Goal: Task Accomplishment & Management: Use online tool/utility

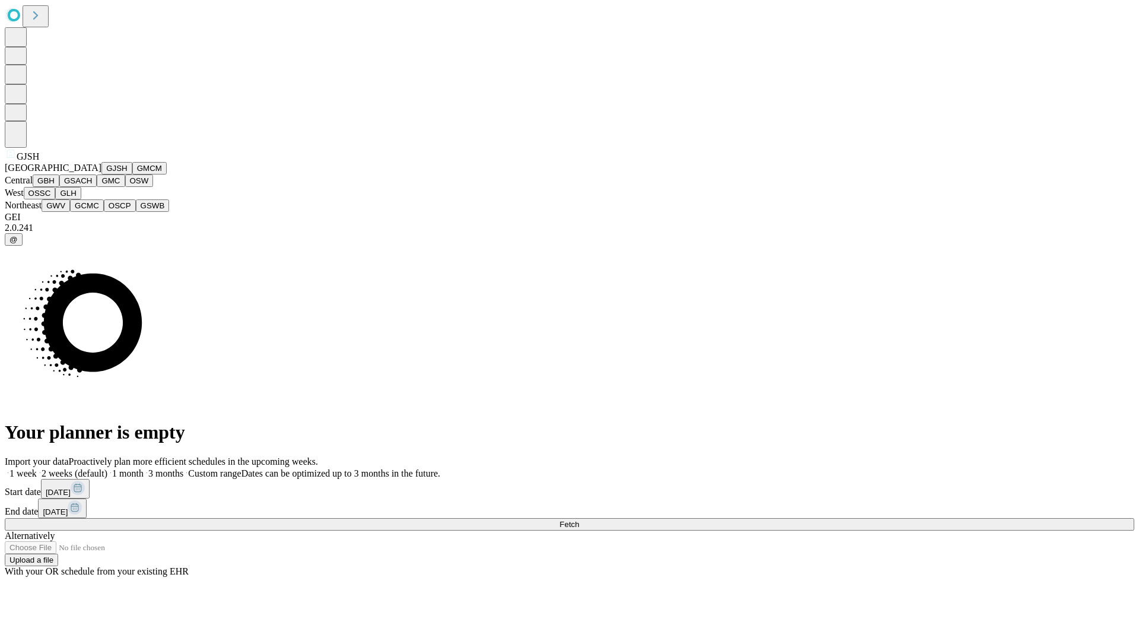
click at [101, 174] on button "GJSH" at bounding box center [116, 168] width 31 height 12
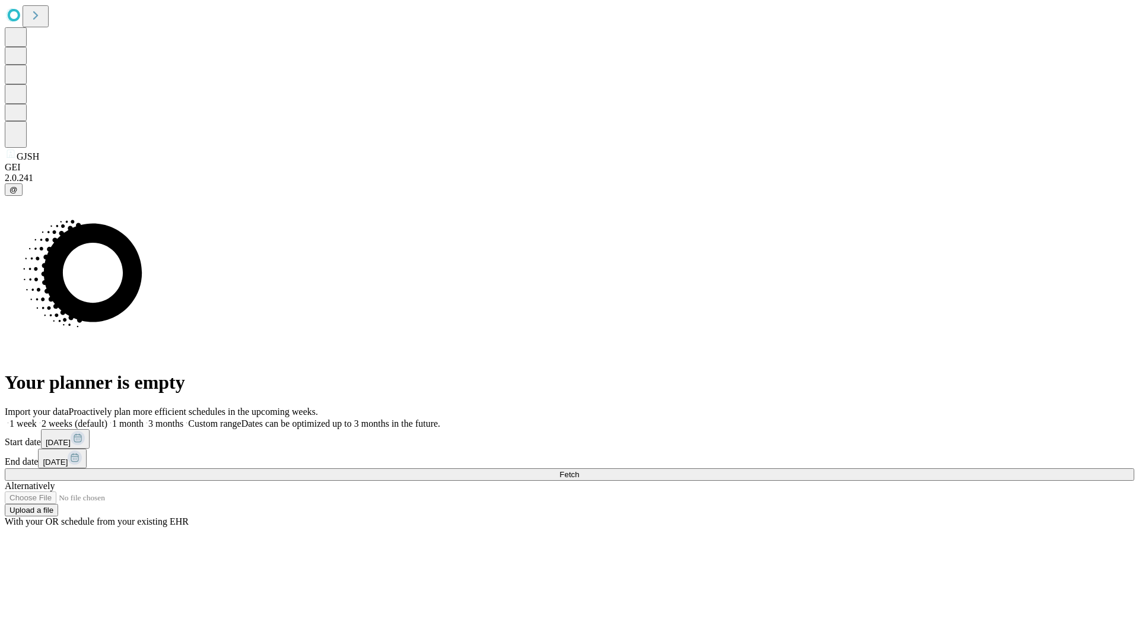
click at [37, 418] on label "1 week" at bounding box center [21, 423] width 32 height 10
click at [579, 470] on span "Fetch" at bounding box center [569, 474] width 20 height 9
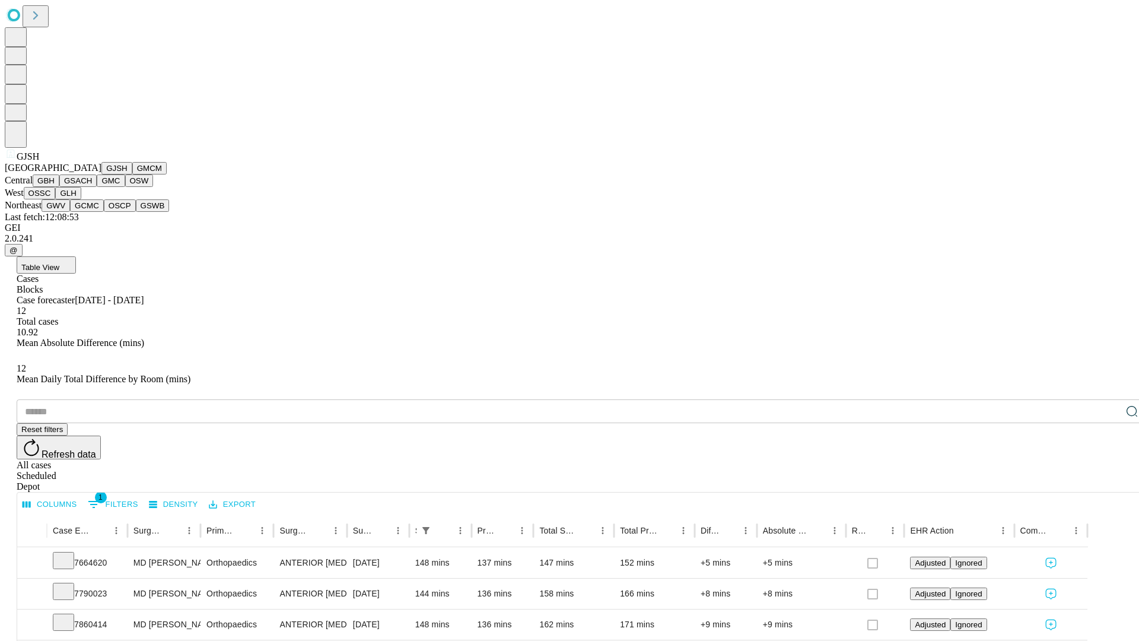
click at [132, 174] on button "GMCM" at bounding box center [149, 168] width 34 height 12
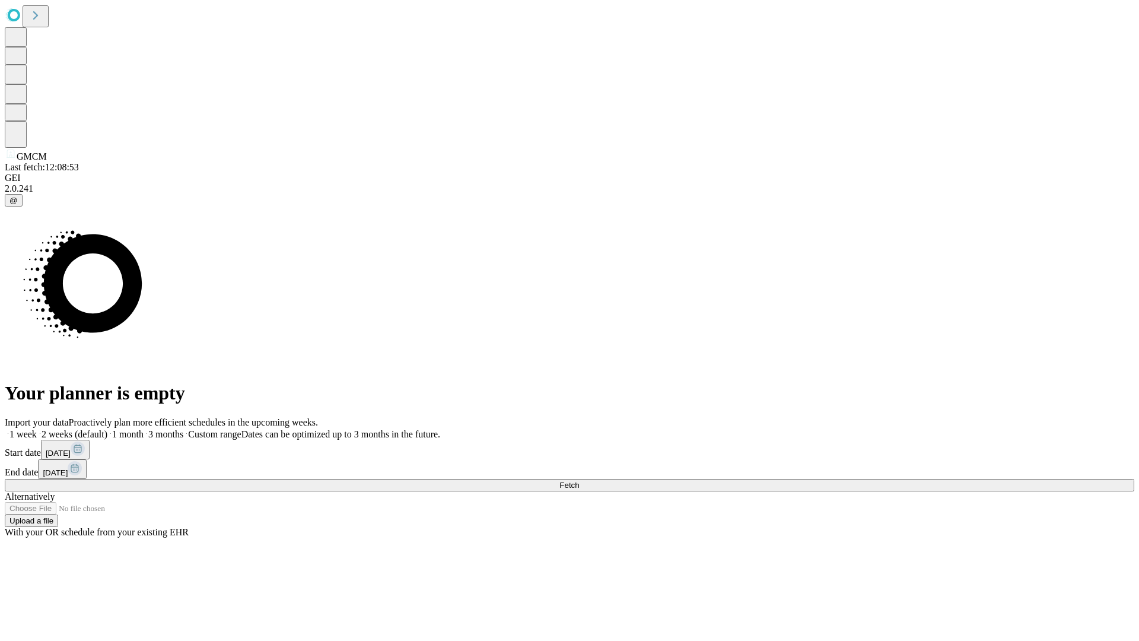
click at [37, 429] on label "1 week" at bounding box center [21, 434] width 32 height 10
click at [579, 480] on span "Fetch" at bounding box center [569, 484] width 20 height 9
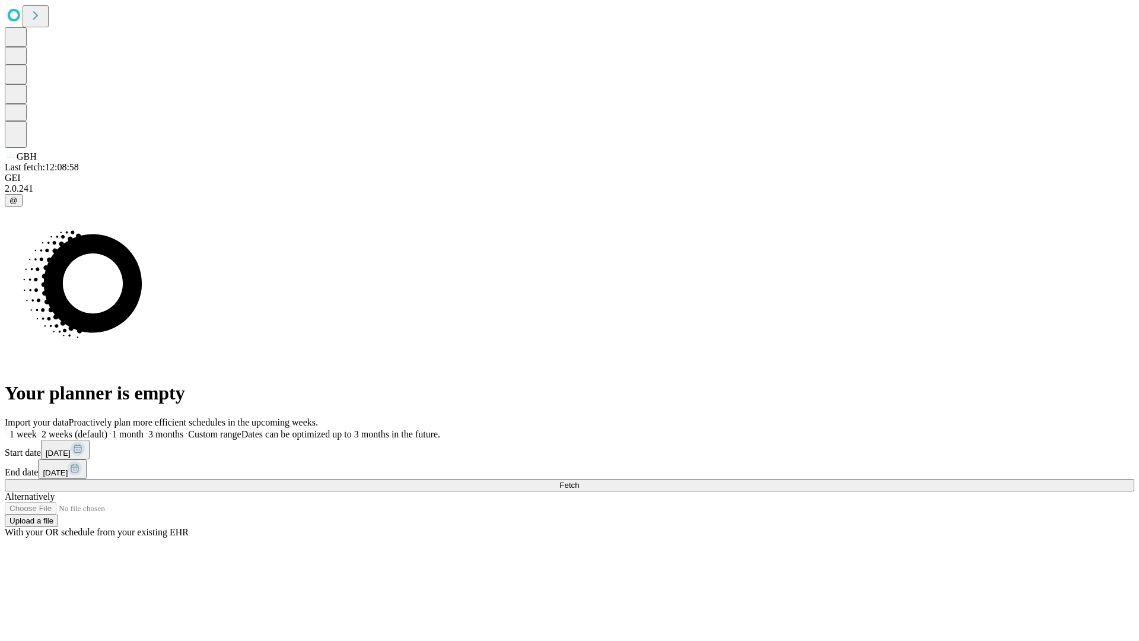
click at [37, 429] on label "1 week" at bounding box center [21, 434] width 32 height 10
click at [579, 480] on span "Fetch" at bounding box center [569, 484] width 20 height 9
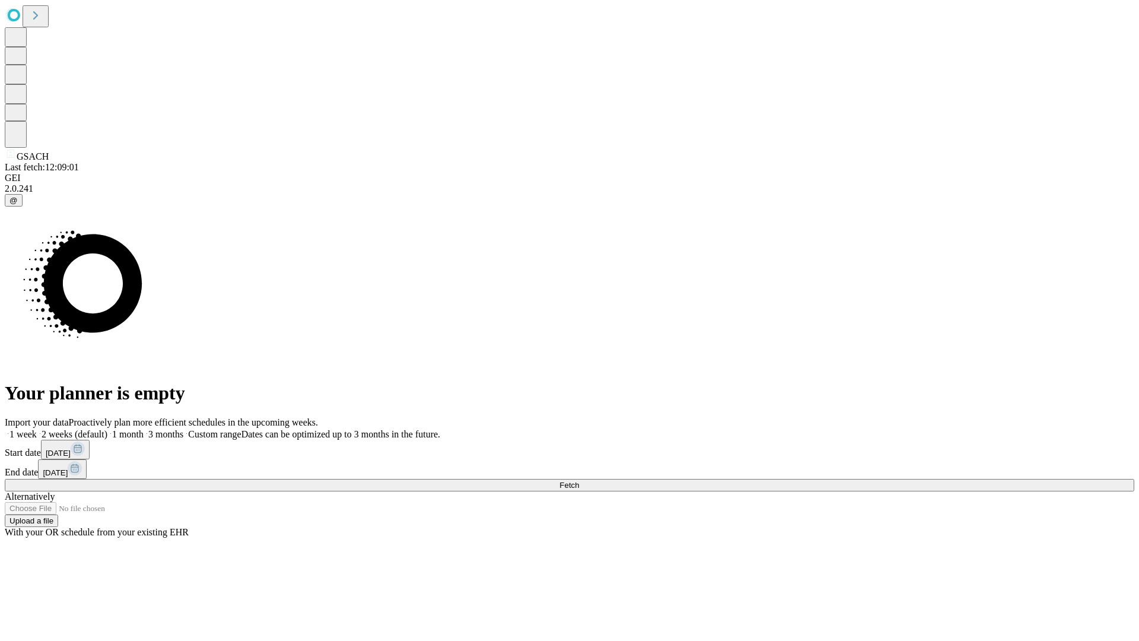
click at [37, 429] on label "1 week" at bounding box center [21, 434] width 32 height 10
click at [579, 480] on span "Fetch" at bounding box center [569, 484] width 20 height 9
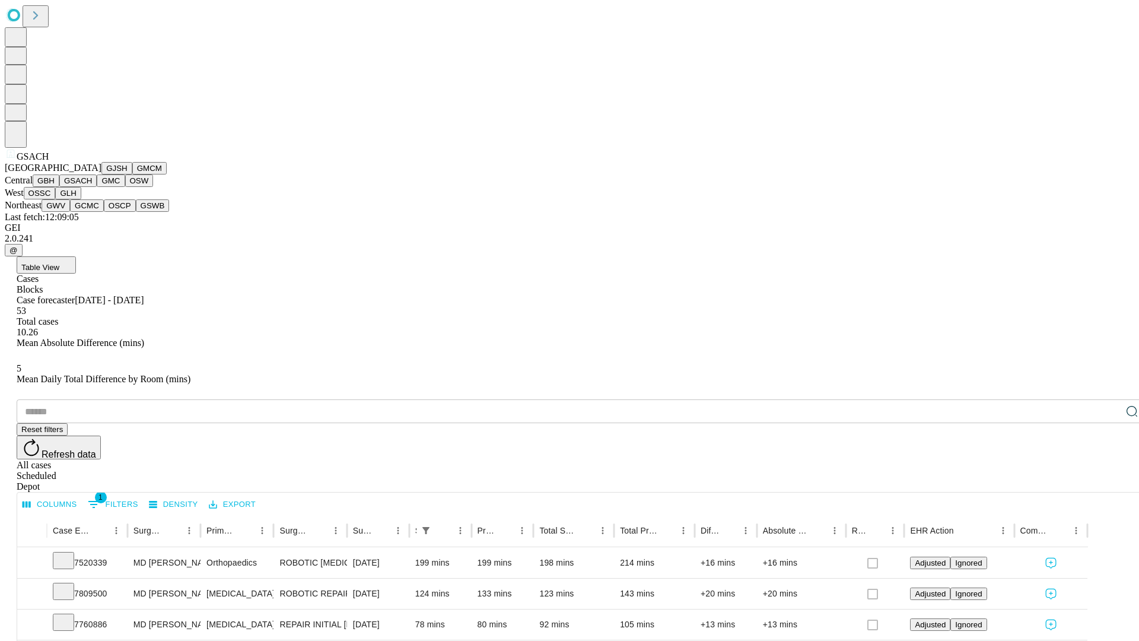
click at [97, 187] on button "GMC" at bounding box center [111, 180] width 28 height 12
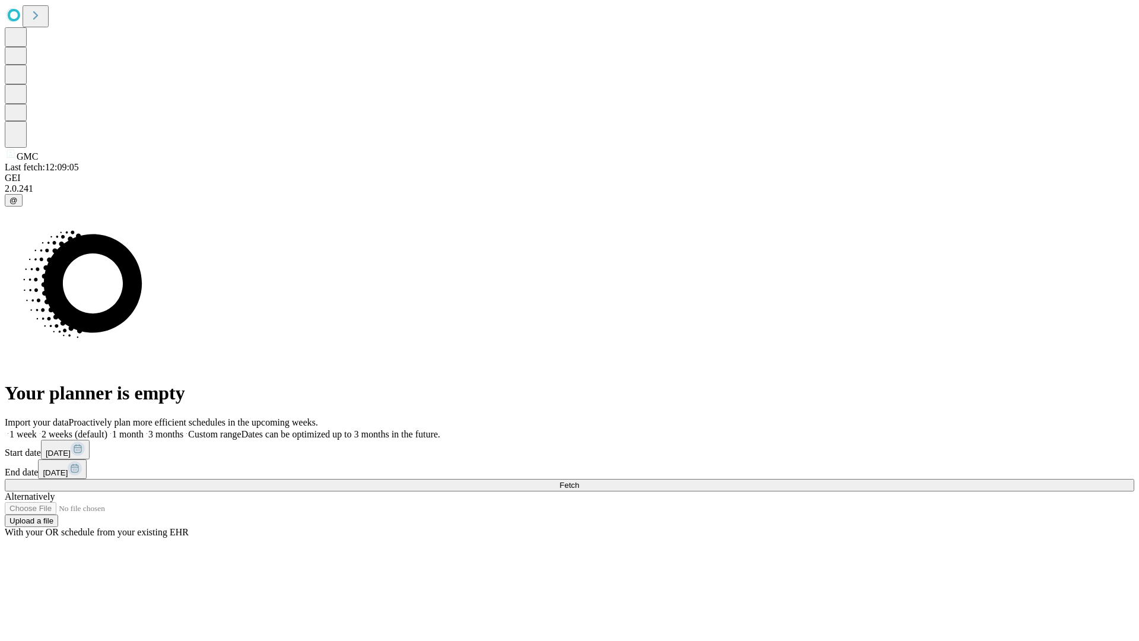
click at [37, 429] on label "1 week" at bounding box center [21, 434] width 32 height 10
click at [579, 480] on span "Fetch" at bounding box center [569, 484] width 20 height 9
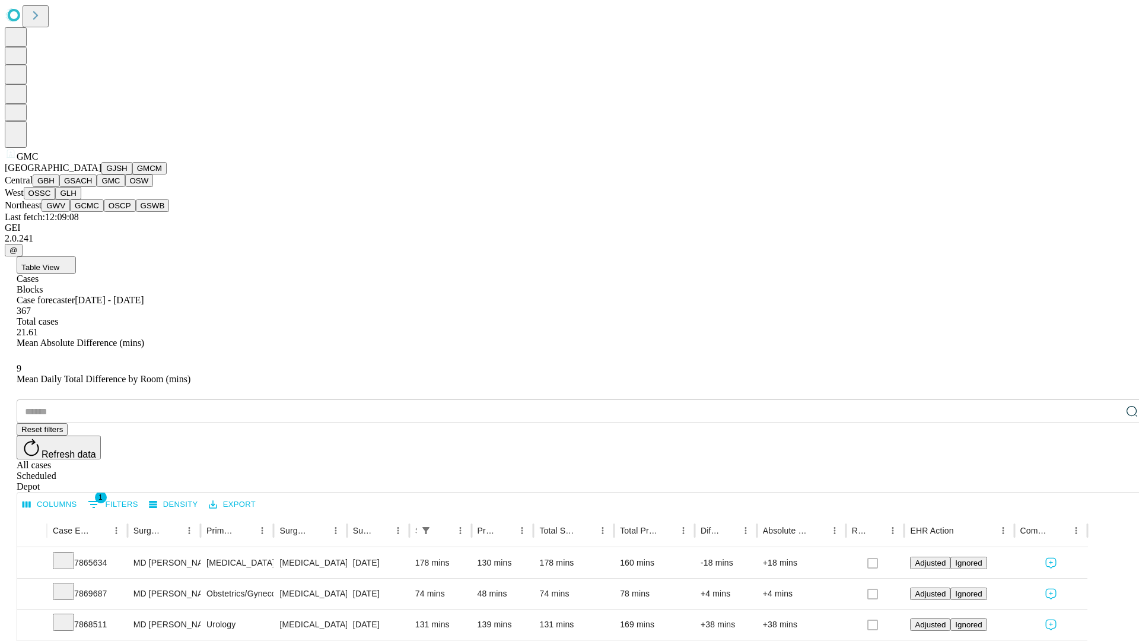
click at [125, 187] on button "OSW" at bounding box center [139, 180] width 28 height 12
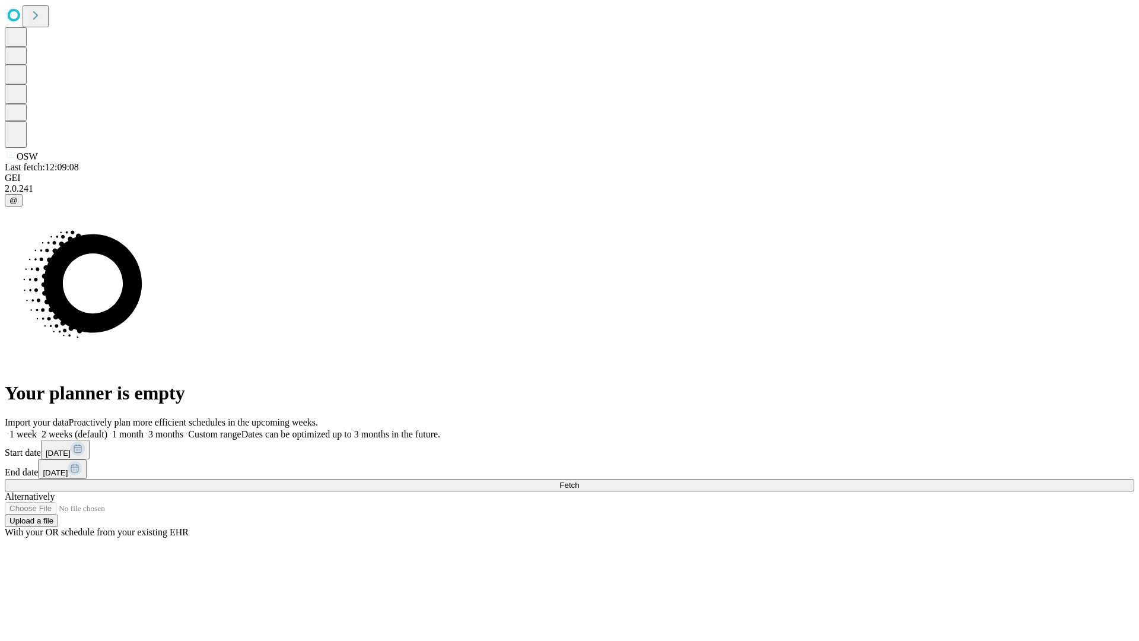
click at [37, 429] on label "1 week" at bounding box center [21, 434] width 32 height 10
click at [579, 480] on span "Fetch" at bounding box center [569, 484] width 20 height 9
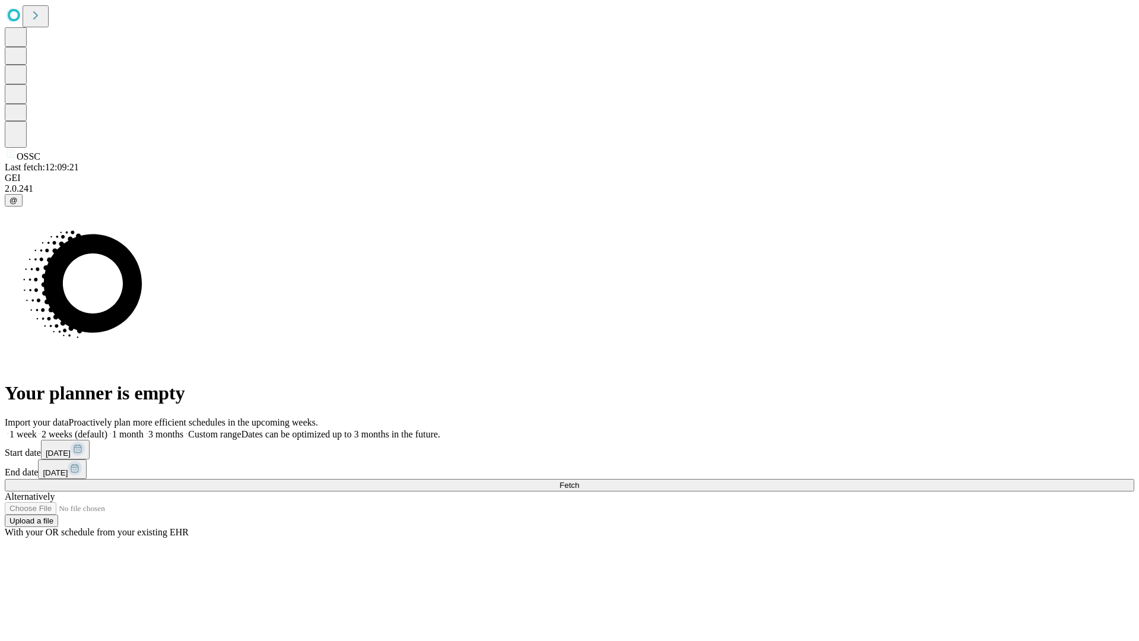
click at [37, 429] on label "1 week" at bounding box center [21, 434] width 32 height 10
click at [579, 480] on span "Fetch" at bounding box center [569, 484] width 20 height 9
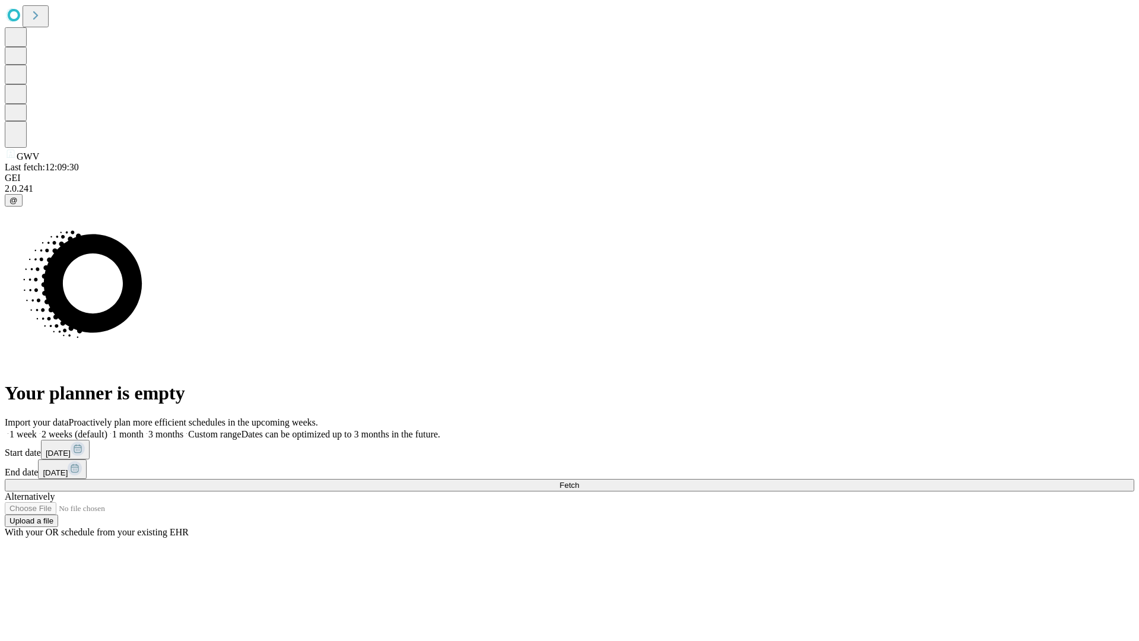
click at [579, 480] on span "Fetch" at bounding box center [569, 484] width 20 height 9
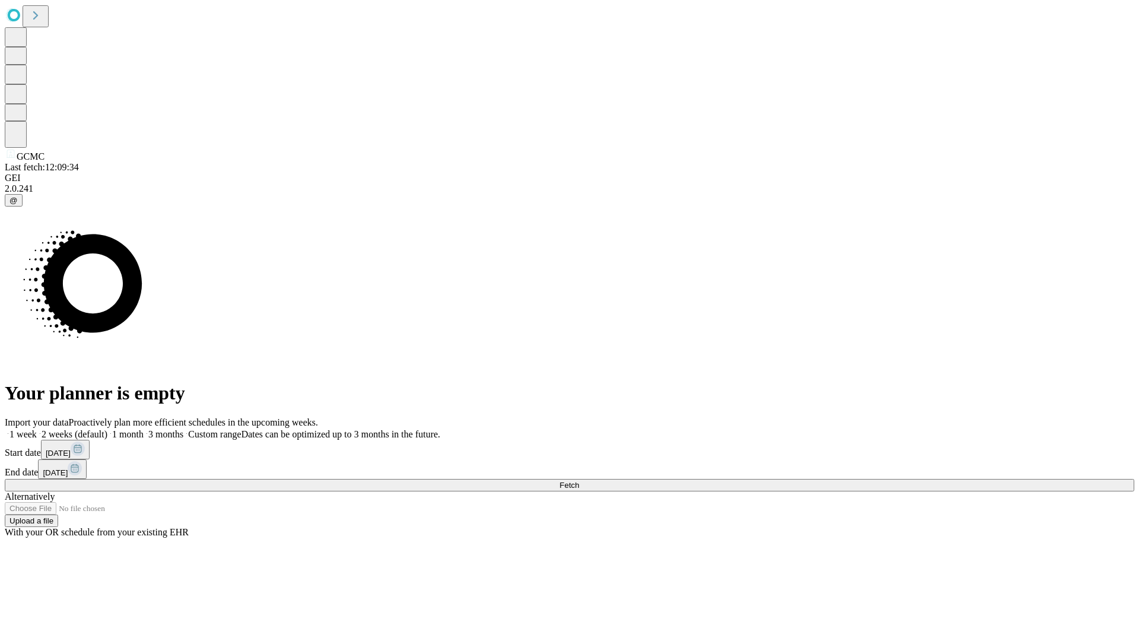
click at [579, 480] on span "Fetch" at bounding box center [569, 484] width 20 height 9
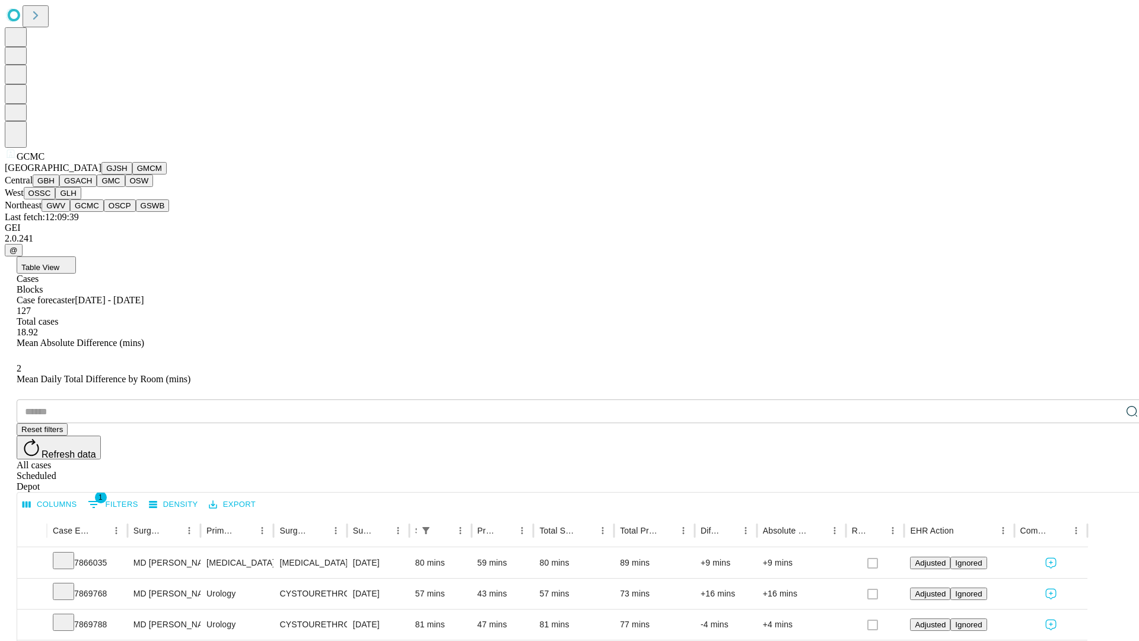
click at [104, 212] on button "OSCP" at bounding box center [120, 205] width 32 height 12
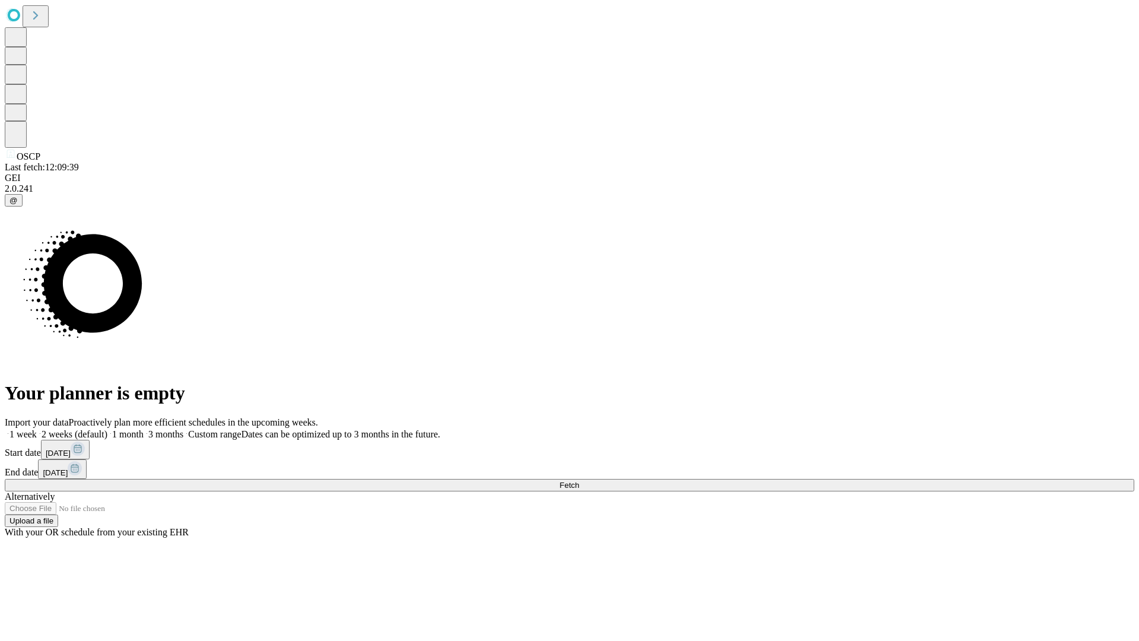
click at [37, 429] on label "1 week" at bounding box center [21, 434] width 32 height 10
click at [579, 480] on span "Fetch" at bounding box center [569, 484] width 20 height 9
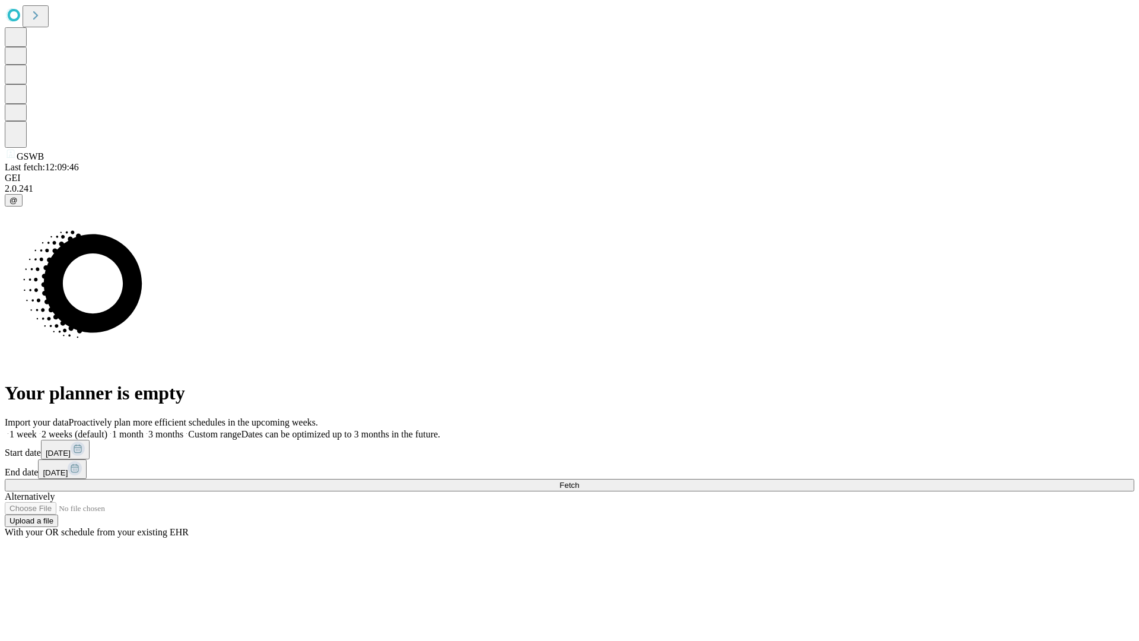
click at [37, 429] on label "1 week" at bounding box center [21, 434] width 32 height 10
click at [579, 480] on span "Fetch" at bounding box center [569, 484] width 20 height 9
